Goal: Task Accomplishment & Management: Use online tool/utility

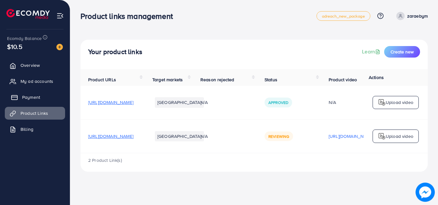
click at [47, 101] on link "Payment" at bounding box center [35, 97] width 60 height 13
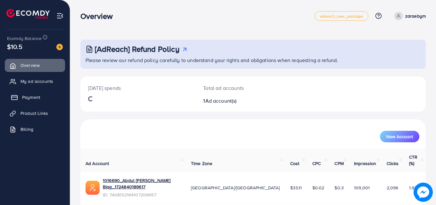
click at [39, 97] on span "Payment" at bounding box center [31, 97] width 18 height 6
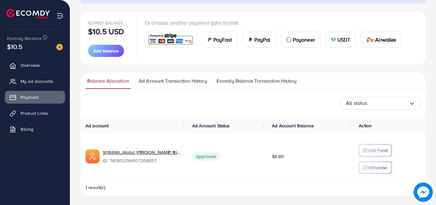
scroll to position [66, 0]
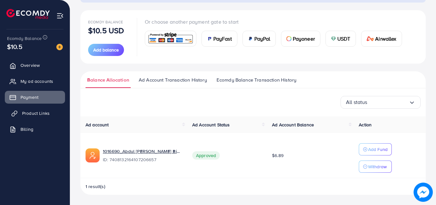
click at [31, 111] on span "Product Links" at bounding box center [36, 113] width 28 height 6
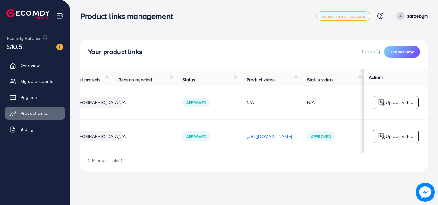
scroll to position [0, 95]
click at [287, 138] on p "[URL][DOMAIN_NAME]" at bounding box center [268, 137] width 45 height 8
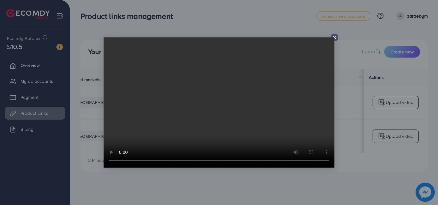
click at [334, 38] on div at bounding box center [219, 103] width 231 height 130
click at [333, 38] on video at bounding box center [219, 103] width 231 height 130
click at [266, 172] on div at bounding box center [219, 102] width 438 height 205
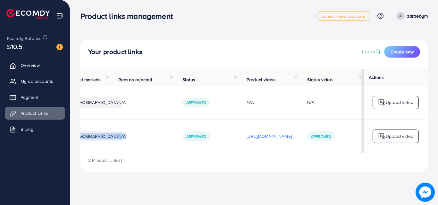
drag, startPoint x: 163, startPoint y: 155, endPoint x: 104, endPoint y: 152, distance: 58.4
click at [104, 153] on tr "[URL][DOMAIN_NAME] [GEOGRAPHIC_DATA] N/A Approved [URL][DOMAIN_NAME] Approved U…" at bounding box center [212, 137] width 429 height 34
click at [178, 168] on div "2 Product Link(s)" at bounding box center [253, 163] width 347 height 19
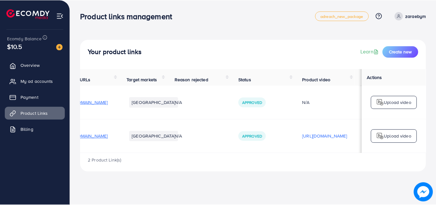
scroll to position [0, 0]
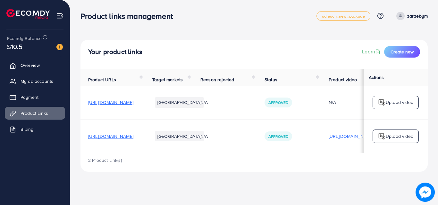
click at [133, 139] on span "[URL][DOMAIN_NAME]" at bounding box center [110, 136] width 45 height 6
click at [121, 52] on h4 "Your product links" at bounding box center [115, 52] width 54 height 8
click at [133, 140] on span "[URL][DOMAIN_NAME]" at bounding box center [110, 136] width 45 height 6
click at [397, 50] on span "Create new" at bounding box center [401, 52] width 23 height 6
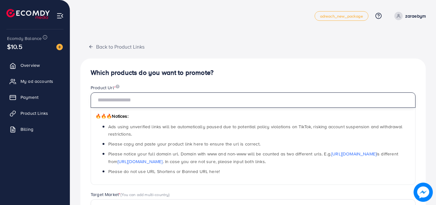
click at [242, 99] on input "text" at bounding box center [253, 100] width 325 height 15
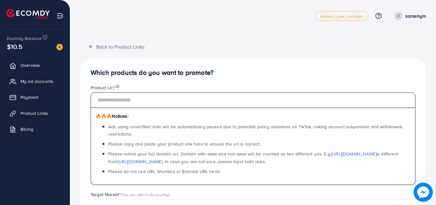
paste input "**********"
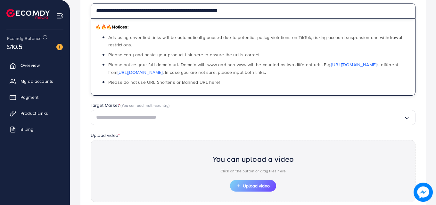
scroll to position [96, 0]
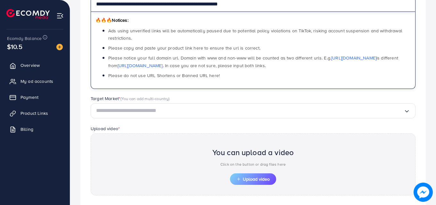
type input "**********"
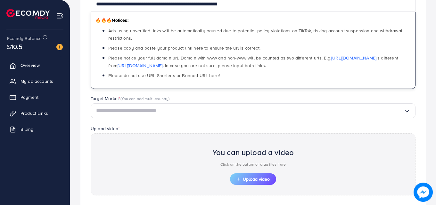
click at [230, 110] on input "Search for option" at bounding box center [250, 111] width 308 height 10
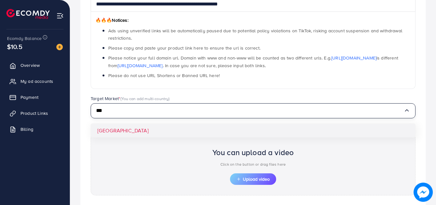
type input "***"
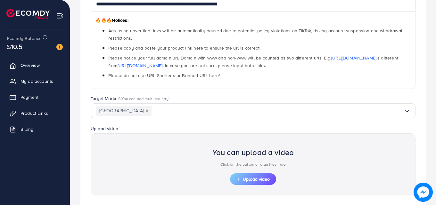
click at [239, 129] on div "**********" at bounding box center [253, 107] width 346 height 291
click at [246, 178] on span "Upload video" at bounding box center [253, 179] width 33 height 4
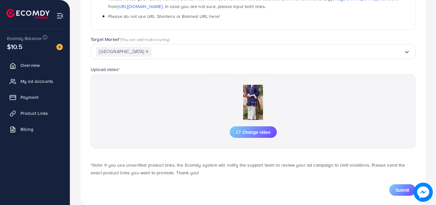
scroll to position [160, 0]
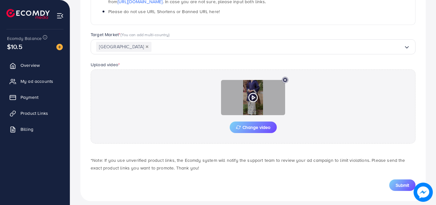
click at [250, 105] on div at bounding box center [253, 97] width 64 height 35
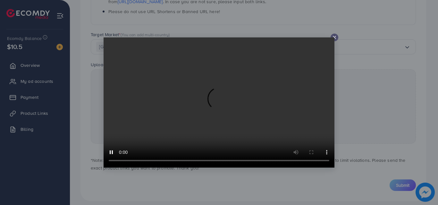
click at [335, 37] on icon at bounding box center [334, 37] width 5 height 5
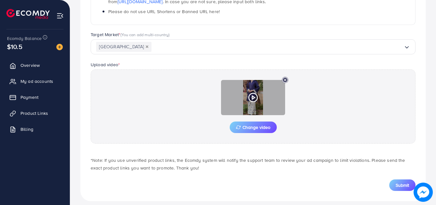
click at [259, 98] on div at bounding box center [253, 97] width 64 height 35
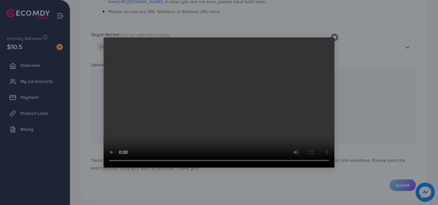
click at [335, 38] on icon at bounding box center [334, 37] width 5 height 5
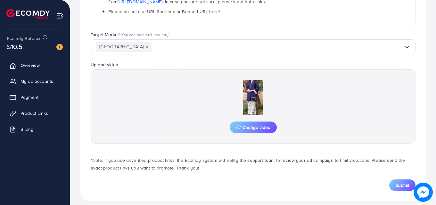
click at [339, 66] on div "Upload video * Change video" at bounding box center [253, 102] width 335 height 83
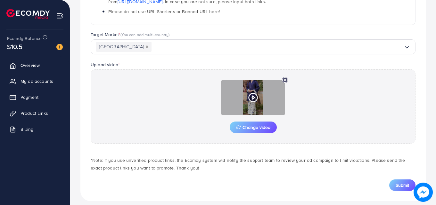
click at [284, 79] on icon at bounding box center [285, 80] width 6 height 6
